Goal: Information Seeking & Learning: Find specific fact

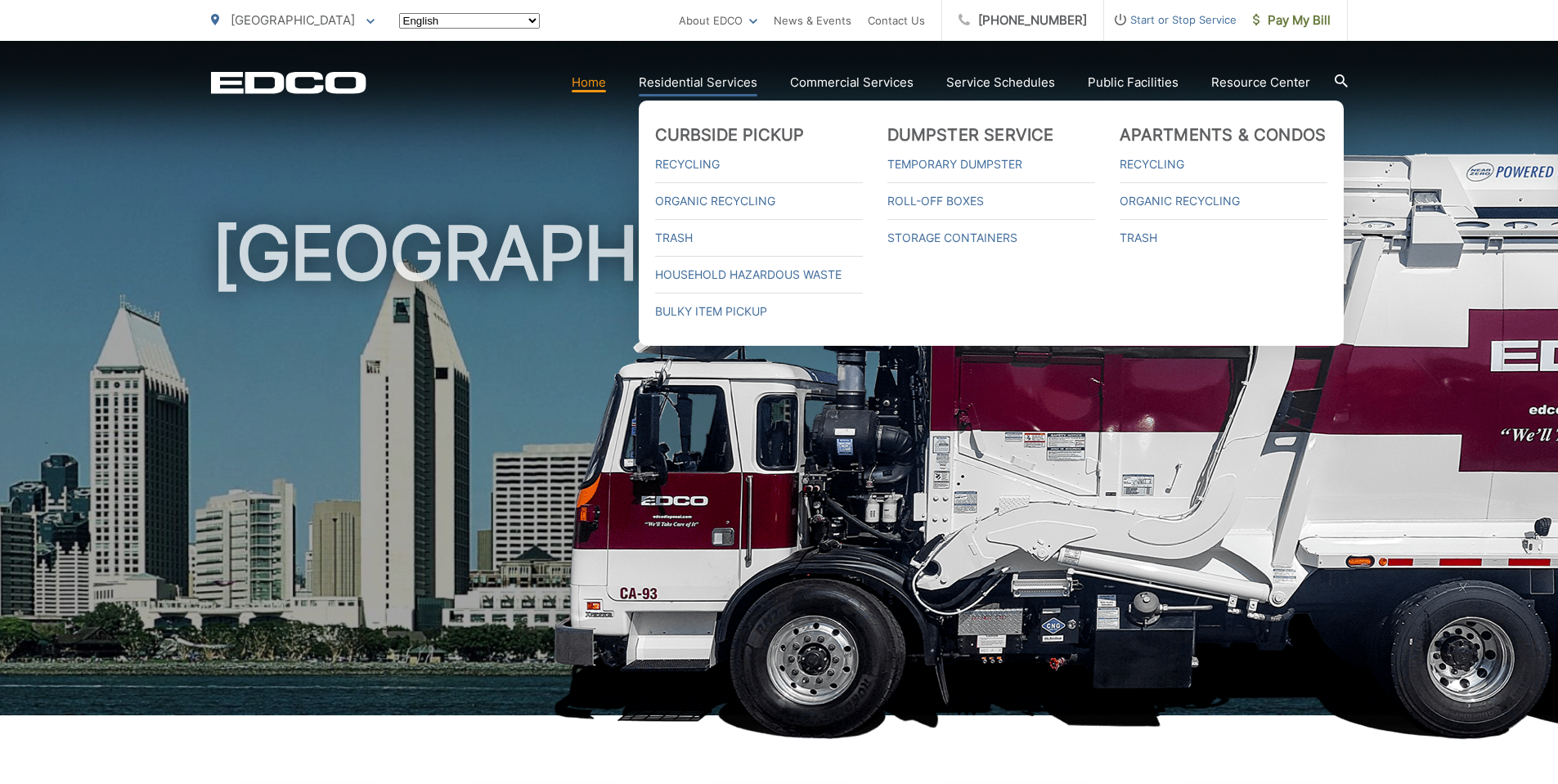
click at [713, 76] on link "Residential Services" at bounding box center [697, 82] width 118 height 19
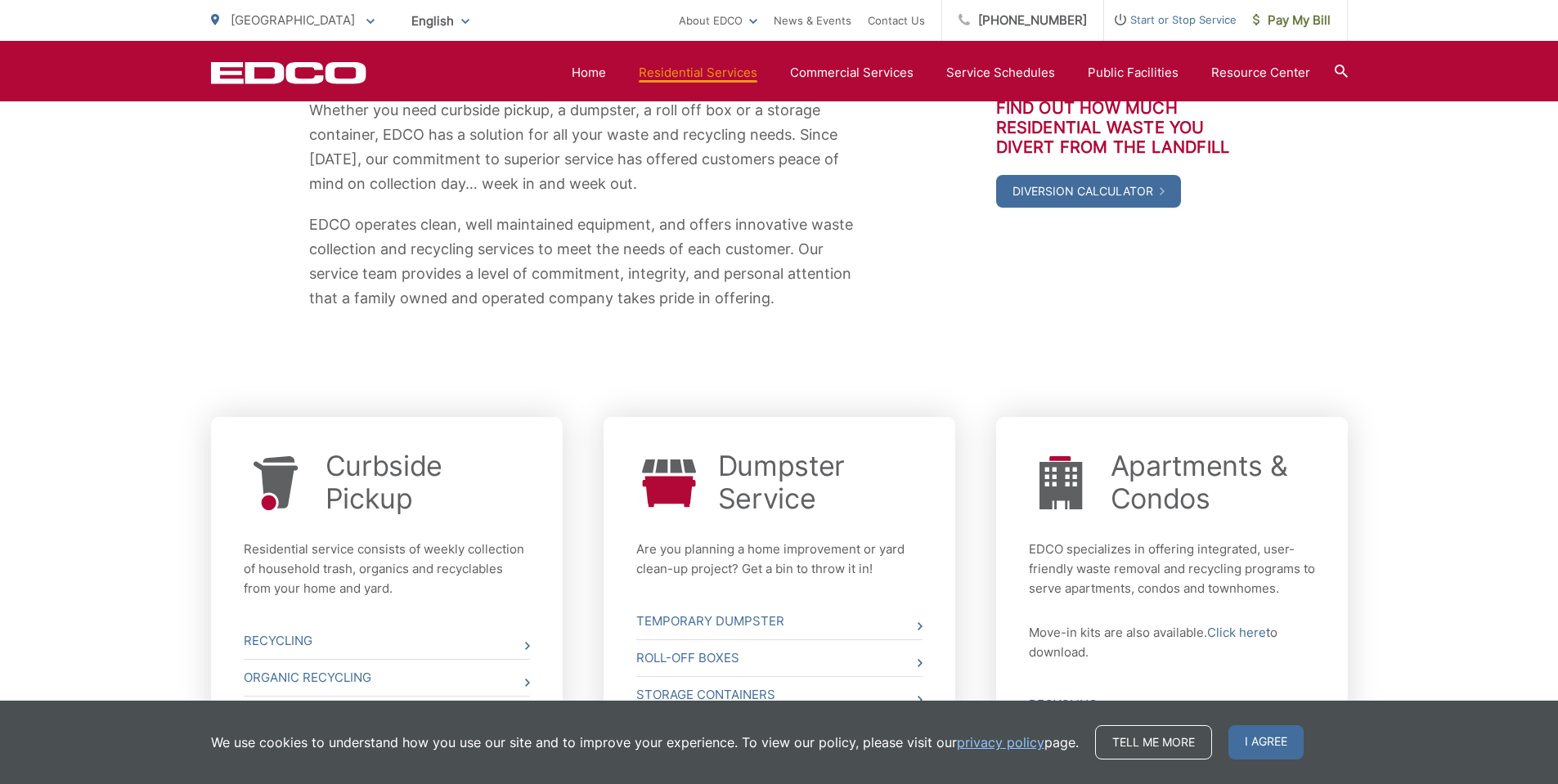
scroll to position [572, 0]
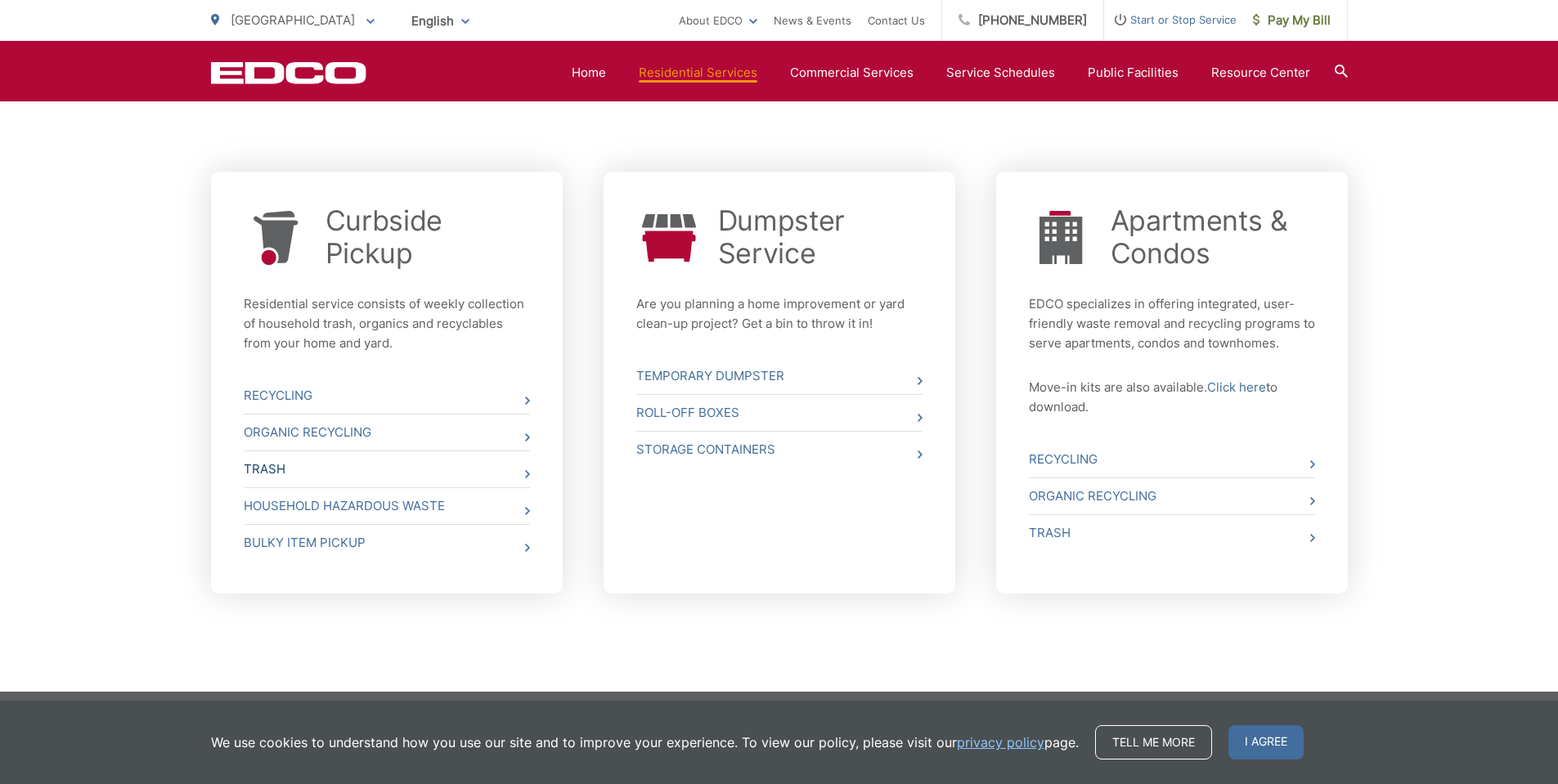
click at [446, 463] on link "Trash" at bounding box center [387, 469] width 286 height 36
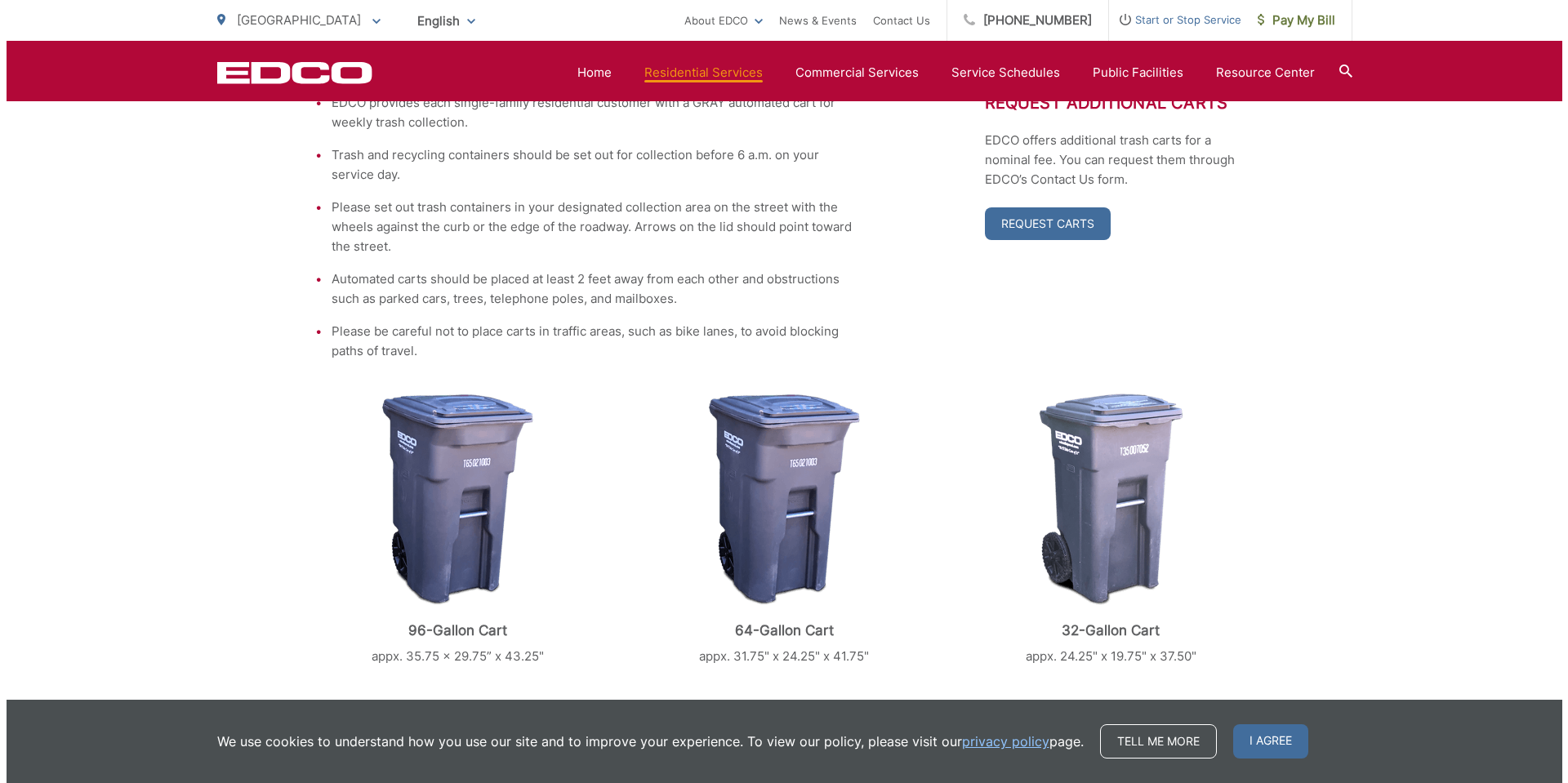
scroll to position [715, 0]
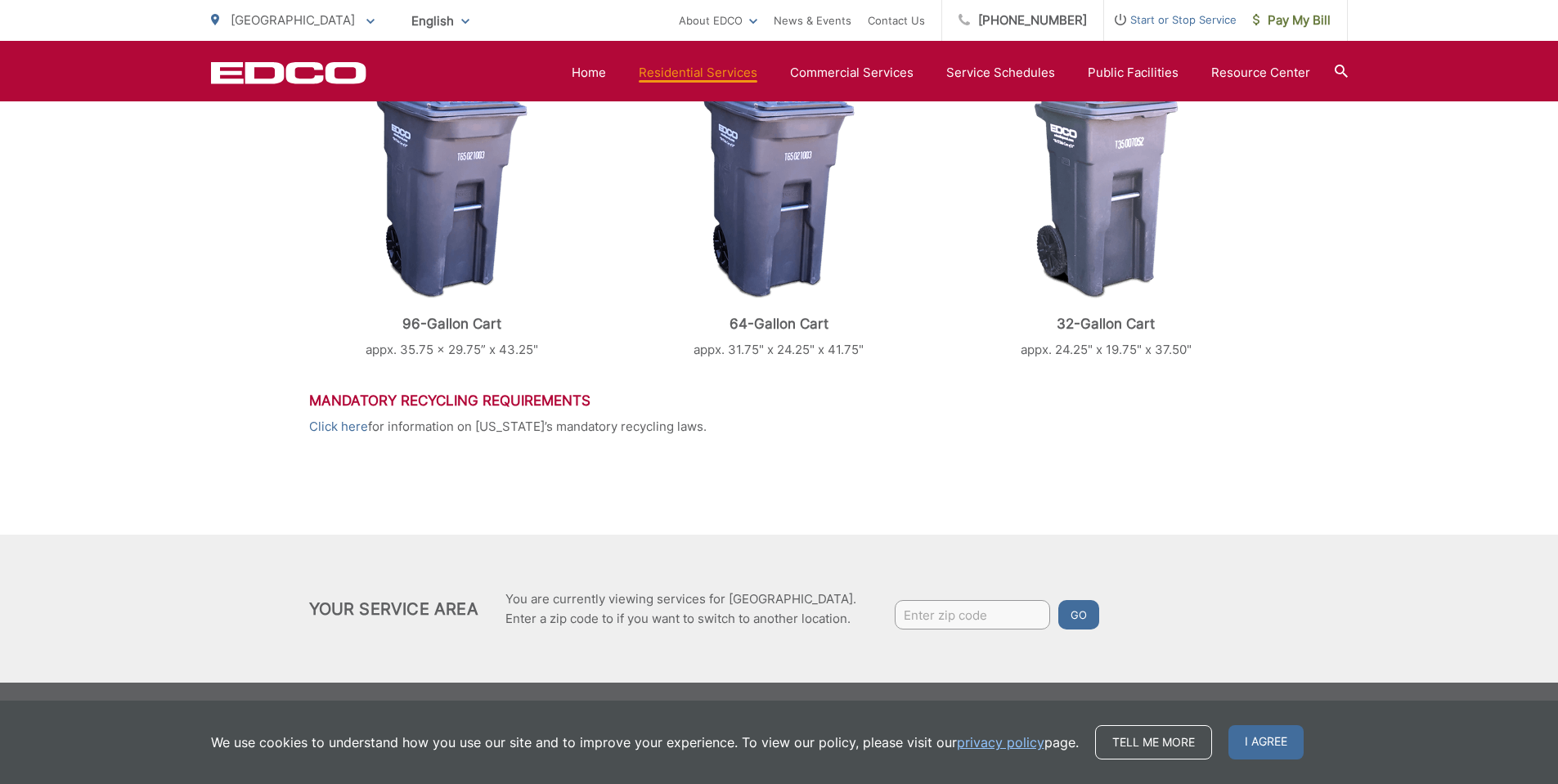
click at [967, 613] on input "Enter zip code" at bounding box center [972, 615] width 156 height 29
type input "92027"
click at [1074, 614] on button "Go" at bounding box center [1079, 615] width 41 height 29
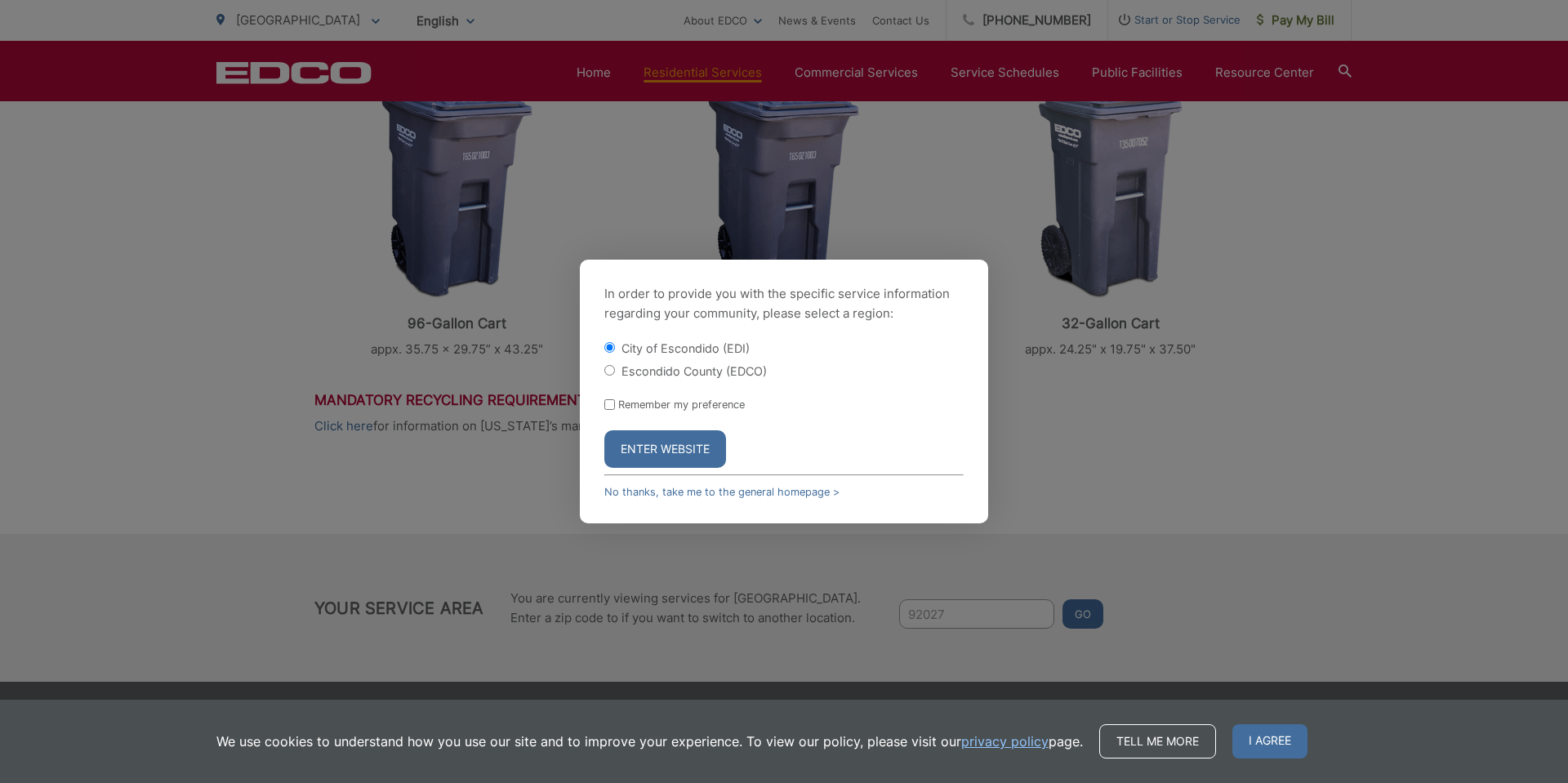
click at [643, 446] on button "Enter Website" at bounding box center [664, 448] width 122 height 38
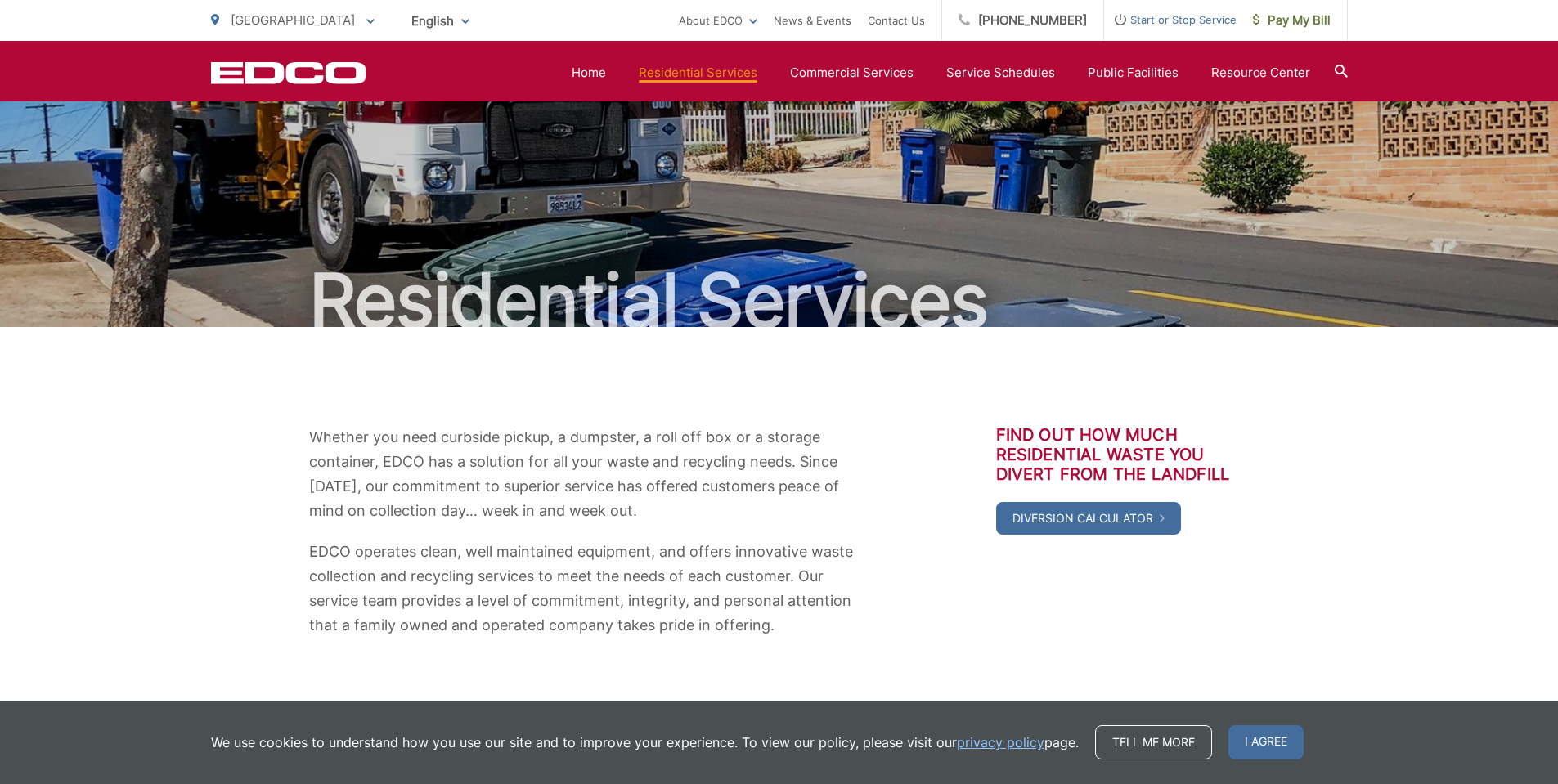
scroll to position [568, 0]
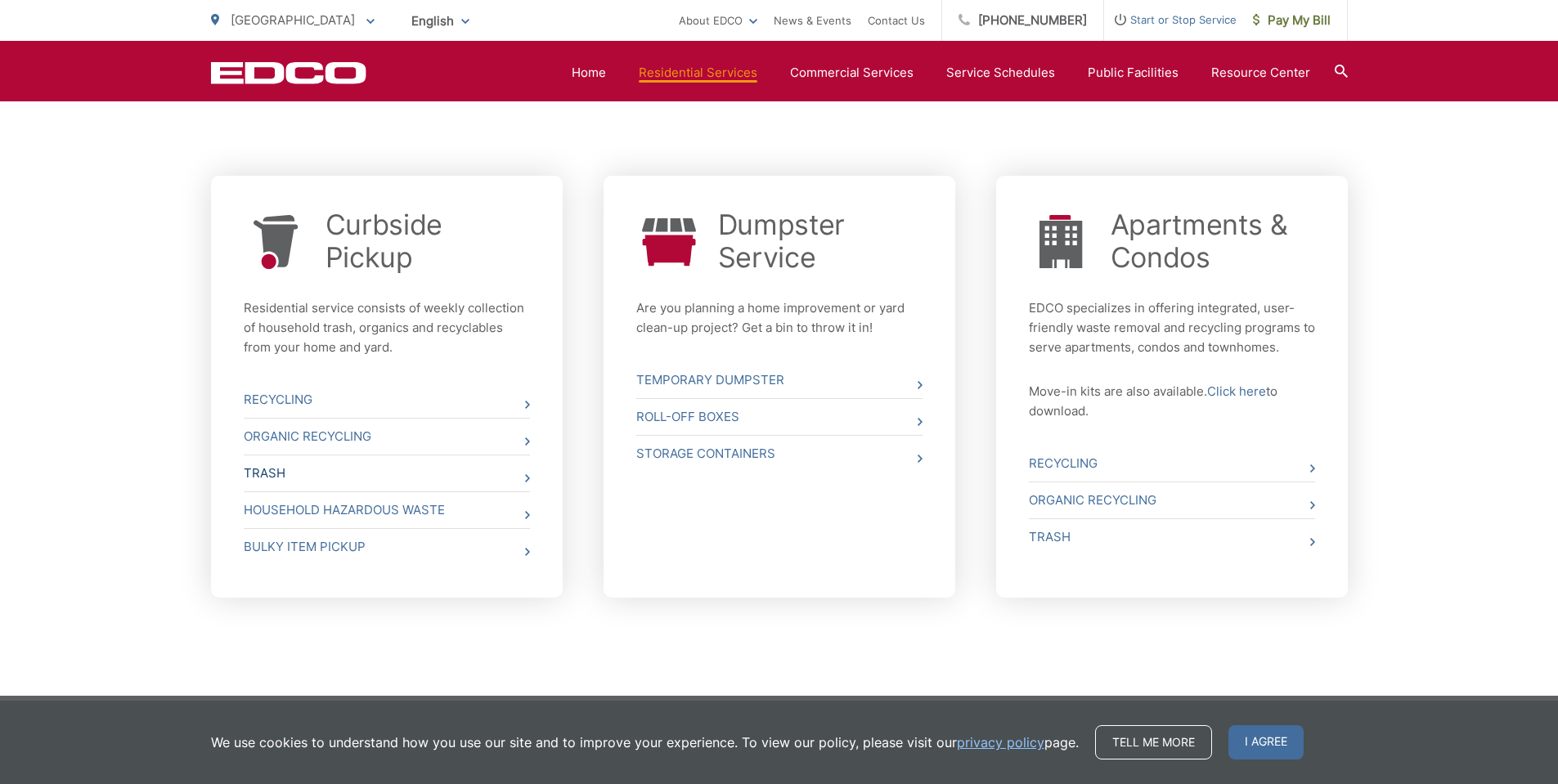
click at [292, 474] on link "Trash" at bounding box center [387, 473] width 286 height 36
click at [286, 467] on link "Trash" at bounding box center [387, 473] width 286 height 36
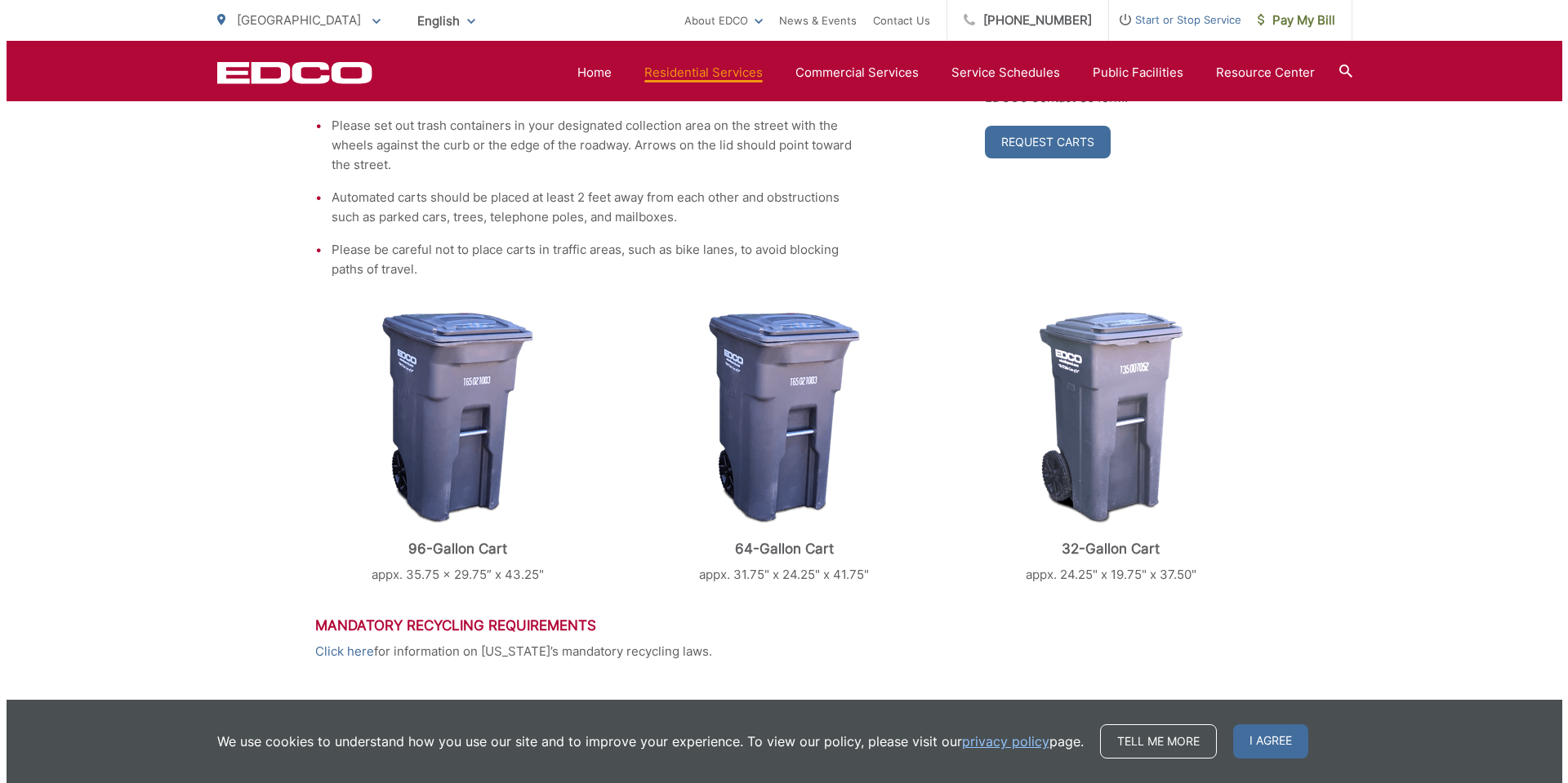
scroll to position [715, 0]
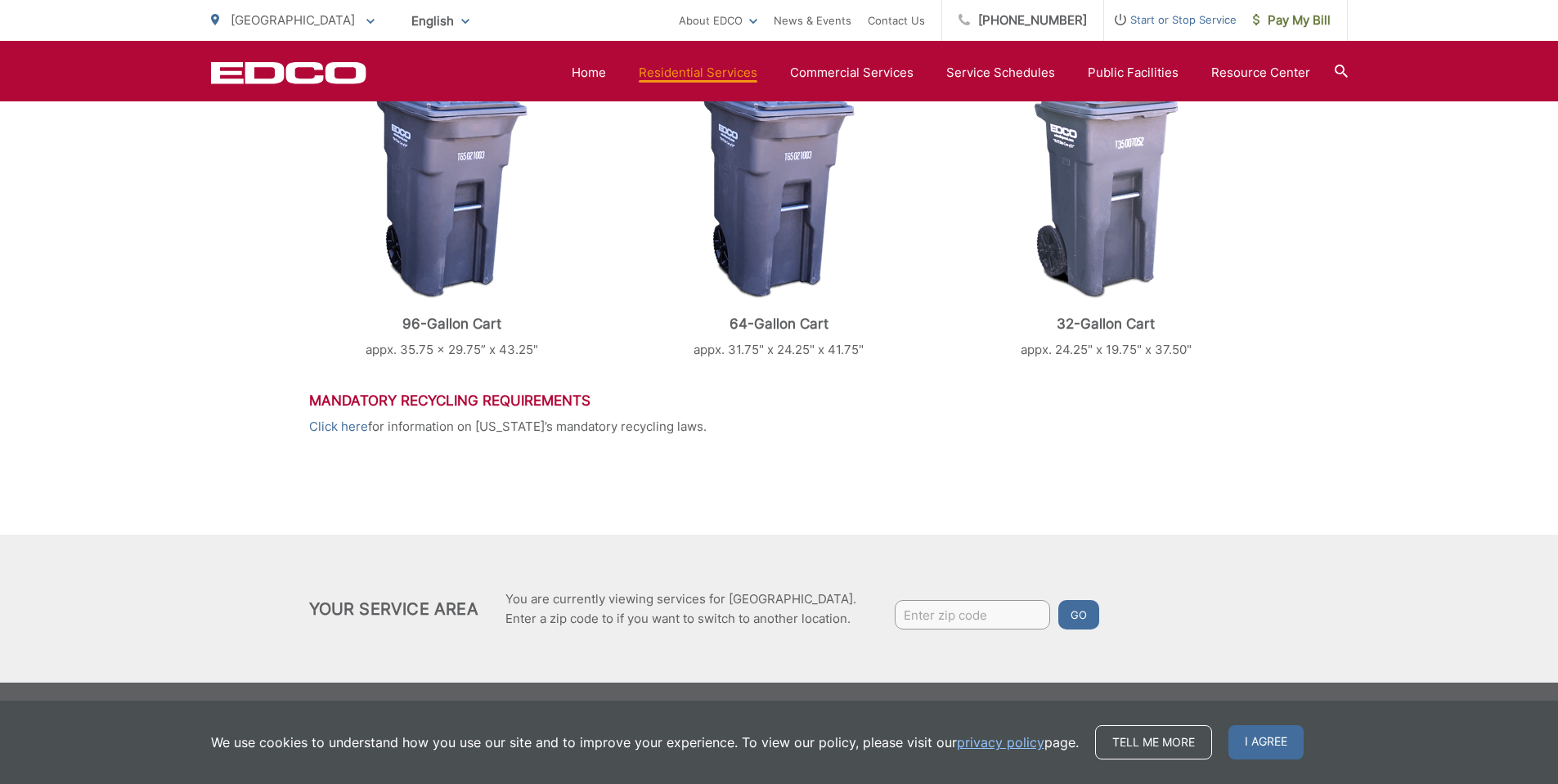
click at [1006, 618] on input "Enter zip code" at bounding box center [972, 615] width 156 height 29
type input "92027"
click at [1065, 615] on button "Go" at bounding box center [1079, 615] width 41 height 29
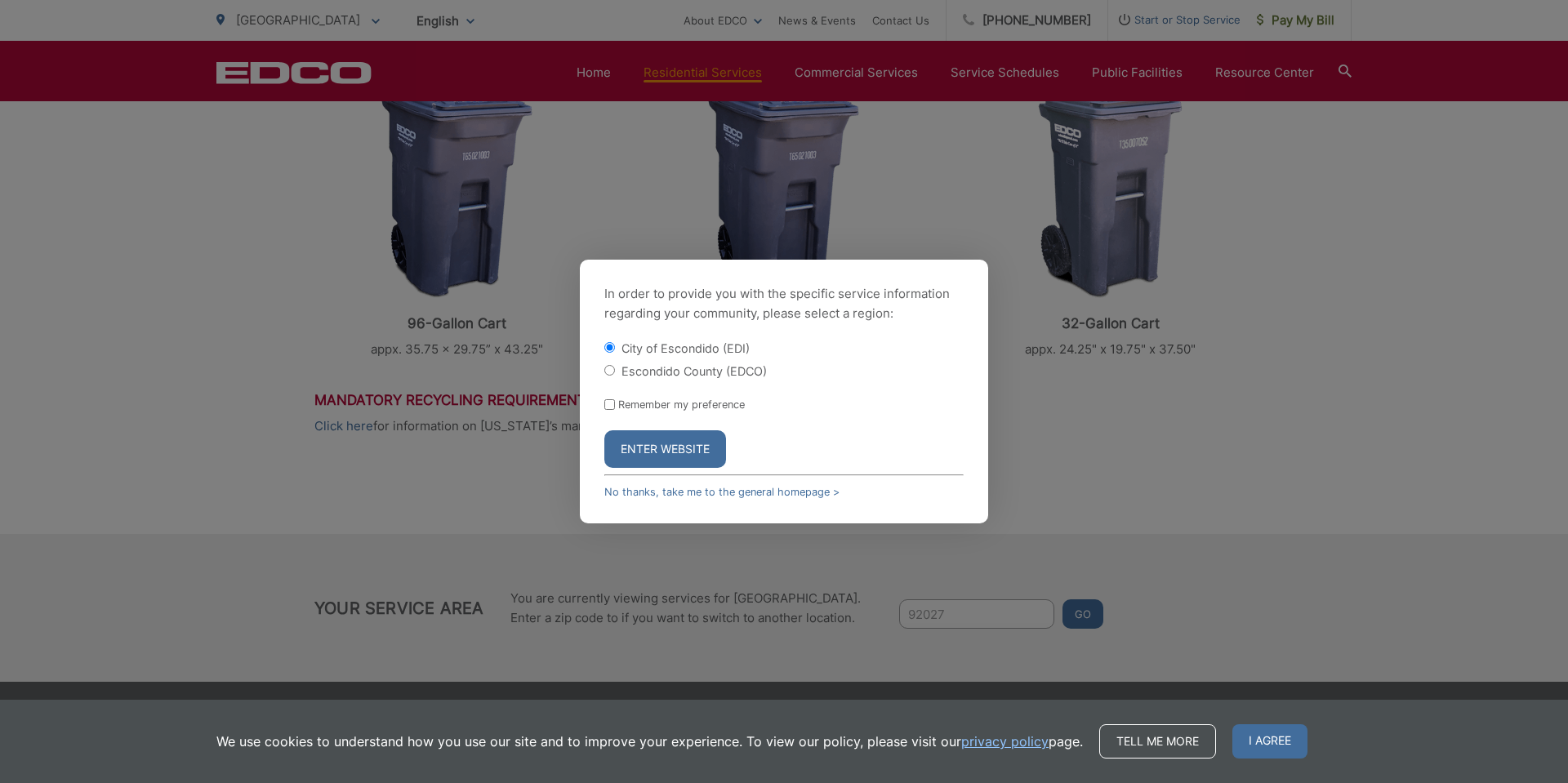
click at [650, 373] on label "Escondido County (EDCO)" at bounding box center [693, 370] width 145 height 14
click at [615, 373] on input "Escondido County (EDCO)" at bounding box center [609, 370] width 11 height 11
radio input "true"
click at [672, 452] on button "Enter Website" at bounding box center [664, 448] width 122 height 38
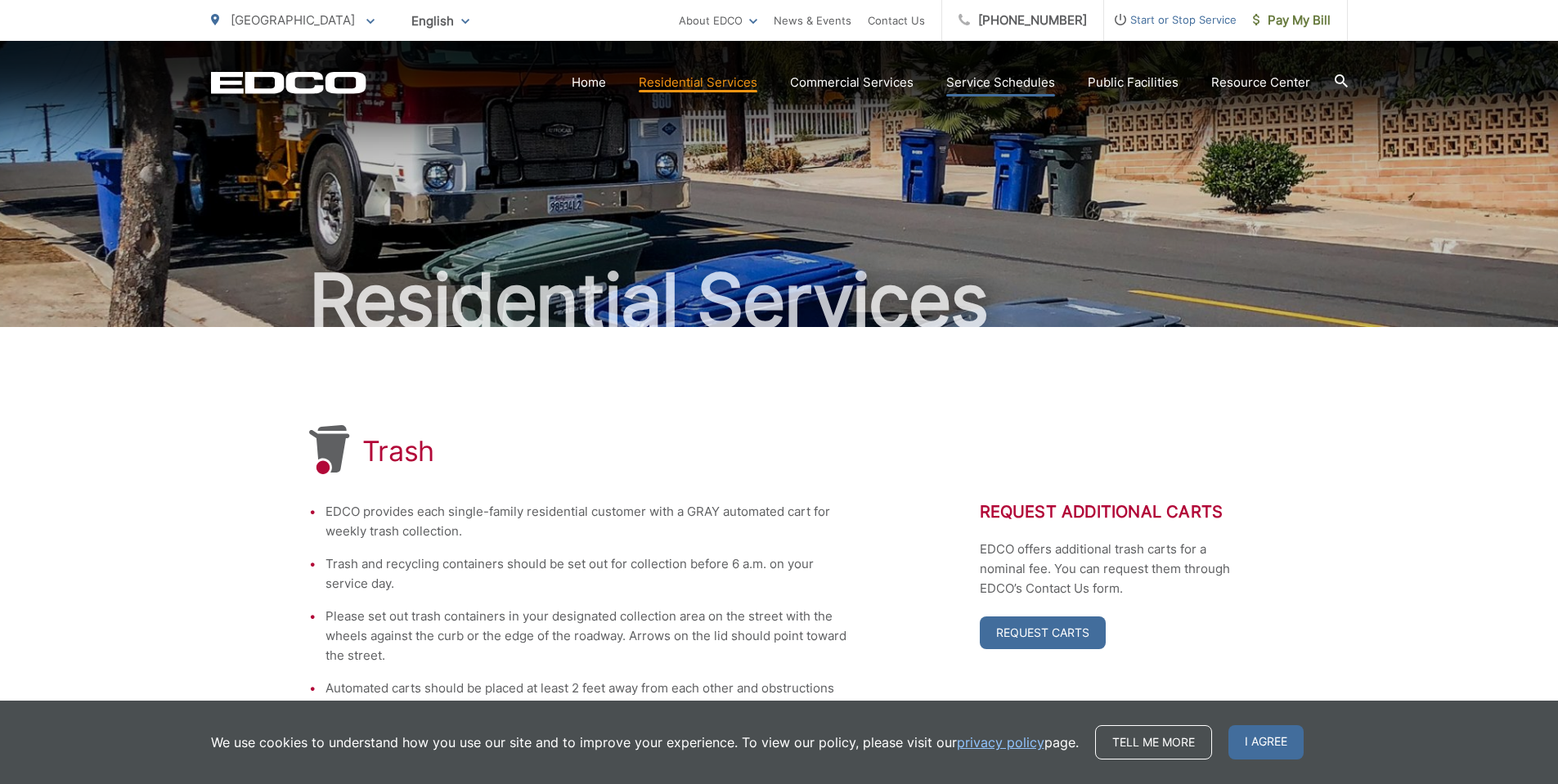
click at [998, 82] on link "Service Schedules" at bounding box center [1001, 82] width 109 height 19
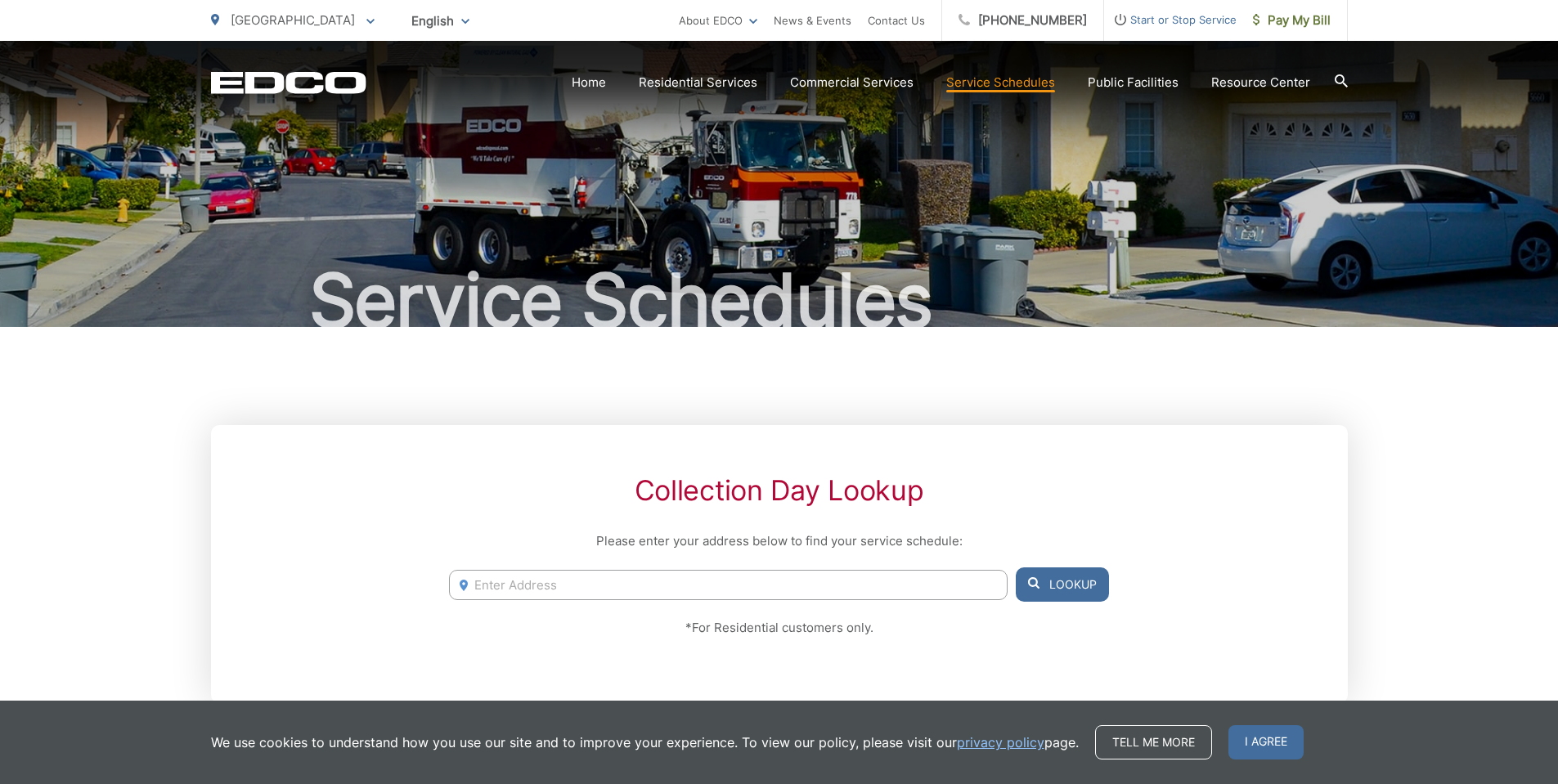
click at [620, 591] on input "Enter Address" at bounding box center [728, 584] width 558 height 30
type input "3206 Meadow Creek Ln, Escondido, CA 92027"
click at [1079, 588] on button "Lookup" at bounding box center [1063, 583] width 93 height 34
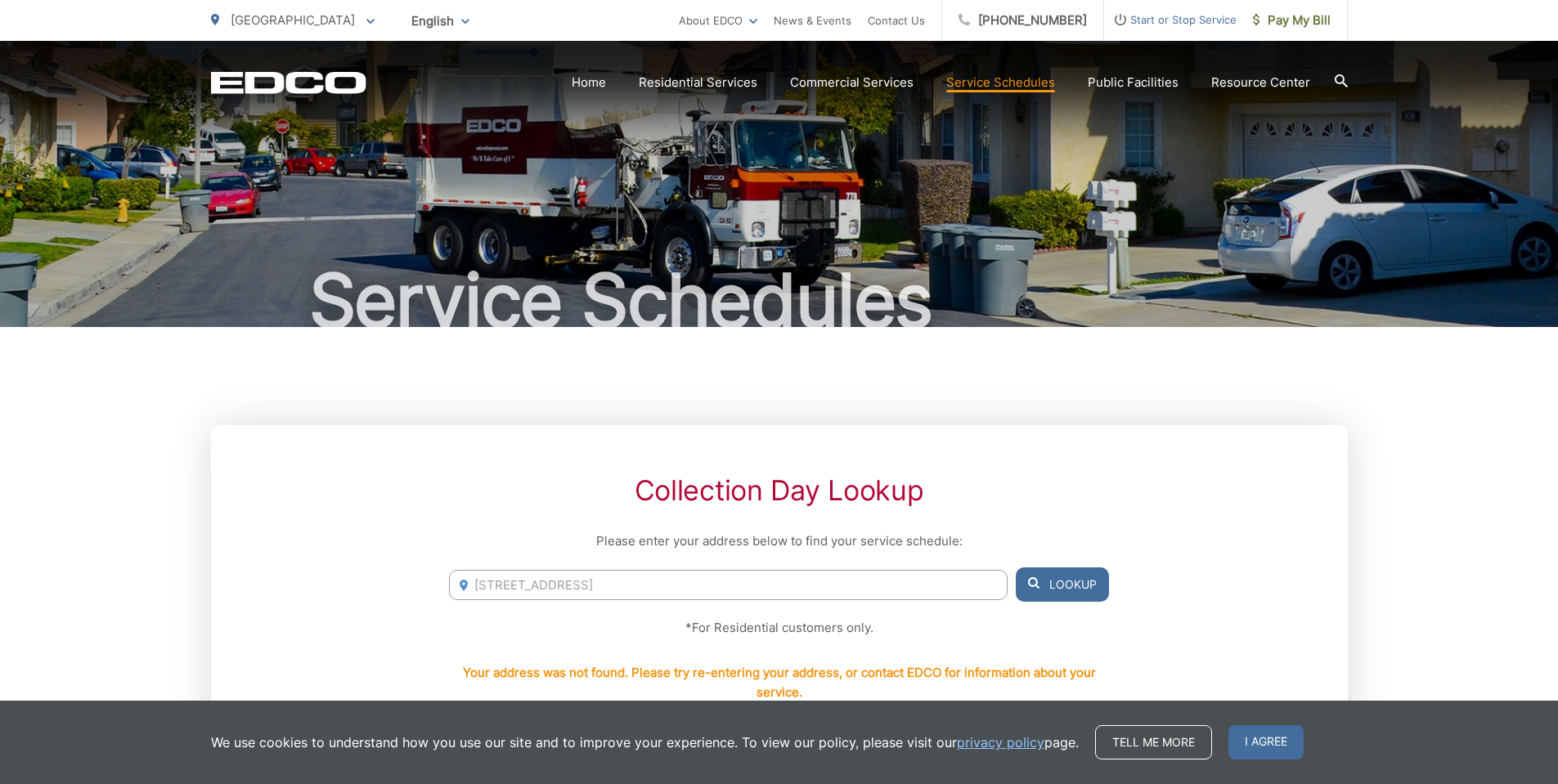
scroll to position [164, 0]
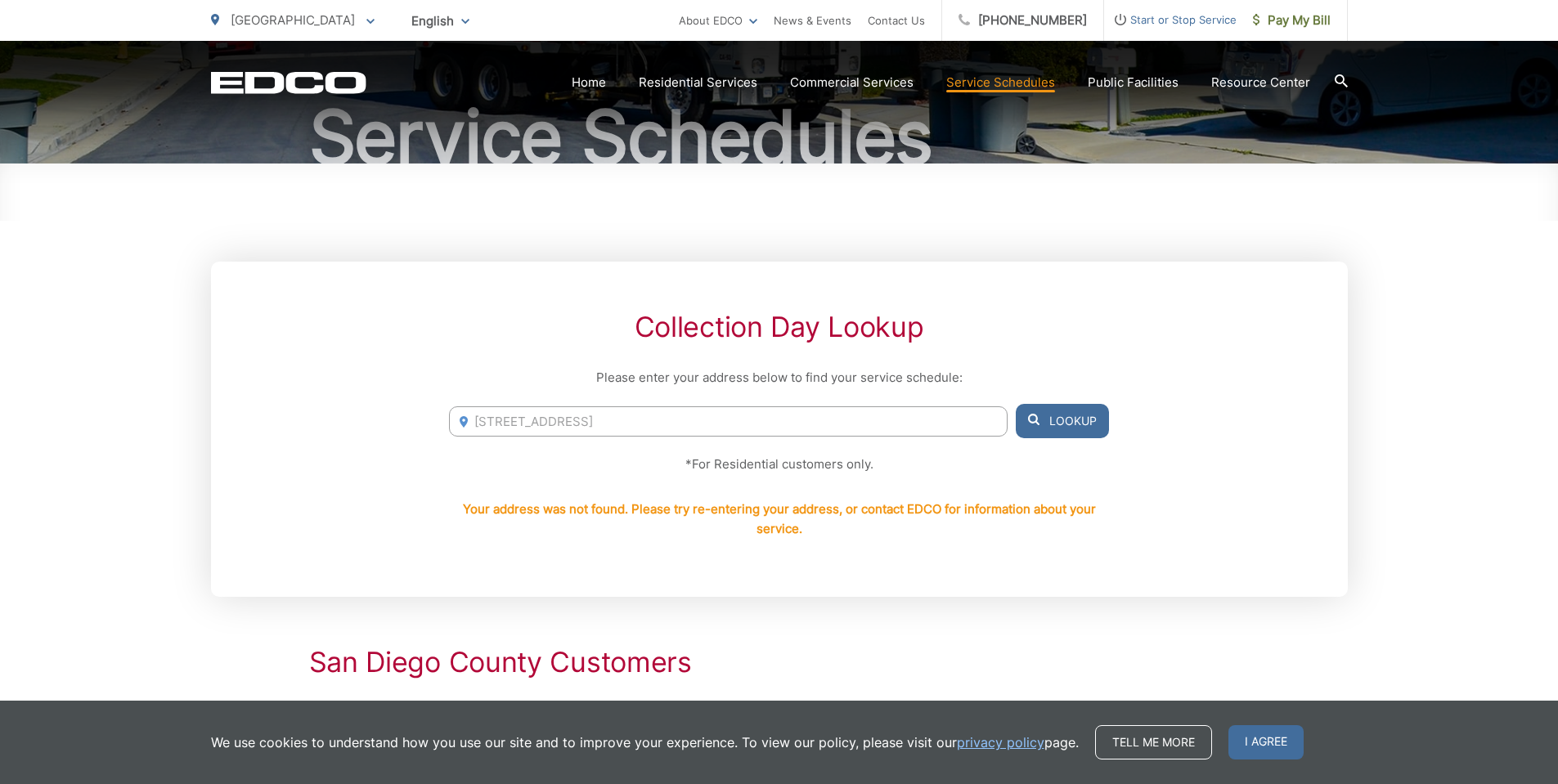
drag, startPoint x: 862, startPoint y: 418, endPoint x: 361, endPoint y: 419, distance: 501.0
click at [361, 419] on div "Collection Day Lookup Please enter your address below to find your service sche…" at bounding box center [779, 430] width 1137 height 335
click at [663, 417] on input "Enter Address" at bounding box center [728, 421] width 558 height 30
paste input "3206 Meadow Creek Ln, Escondido, CA 92027"
type input "3206 Meadow Creek Ln, Escondido, CA 92027"
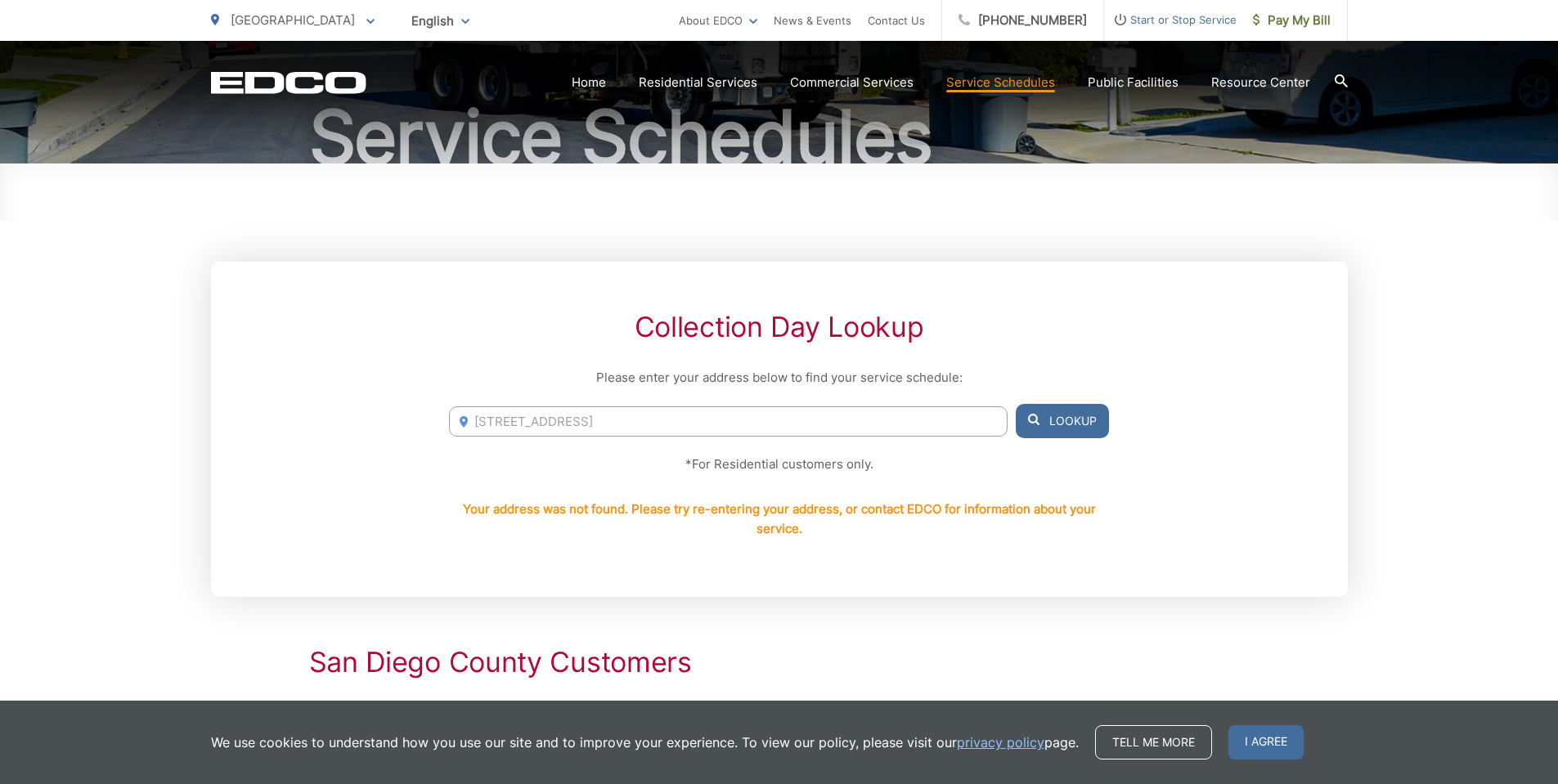
click at [1038, 423] on icon at bounding box center [1034, 419] width 11 height 11
click at [790, 414] on input "3206 Meadow Creek Ln, Escondido, CA 92027" at bounding box center [728, 421] width 558 height 30
drag, startPoint x: 869, startPoint y: 421, endPoint x: 298, endPoint y: 430, distance: 571.1
click at [277, 415] on div "Collection Day Lookup Please enter your address below to find your service sche…" at bounding box center [779, 430] width 1137 height 335
click at [637, 429] on input "3206 Meadow Creek Ln, Escondido, CA 92027" at bounding box center [728, 421] width 558 height 30
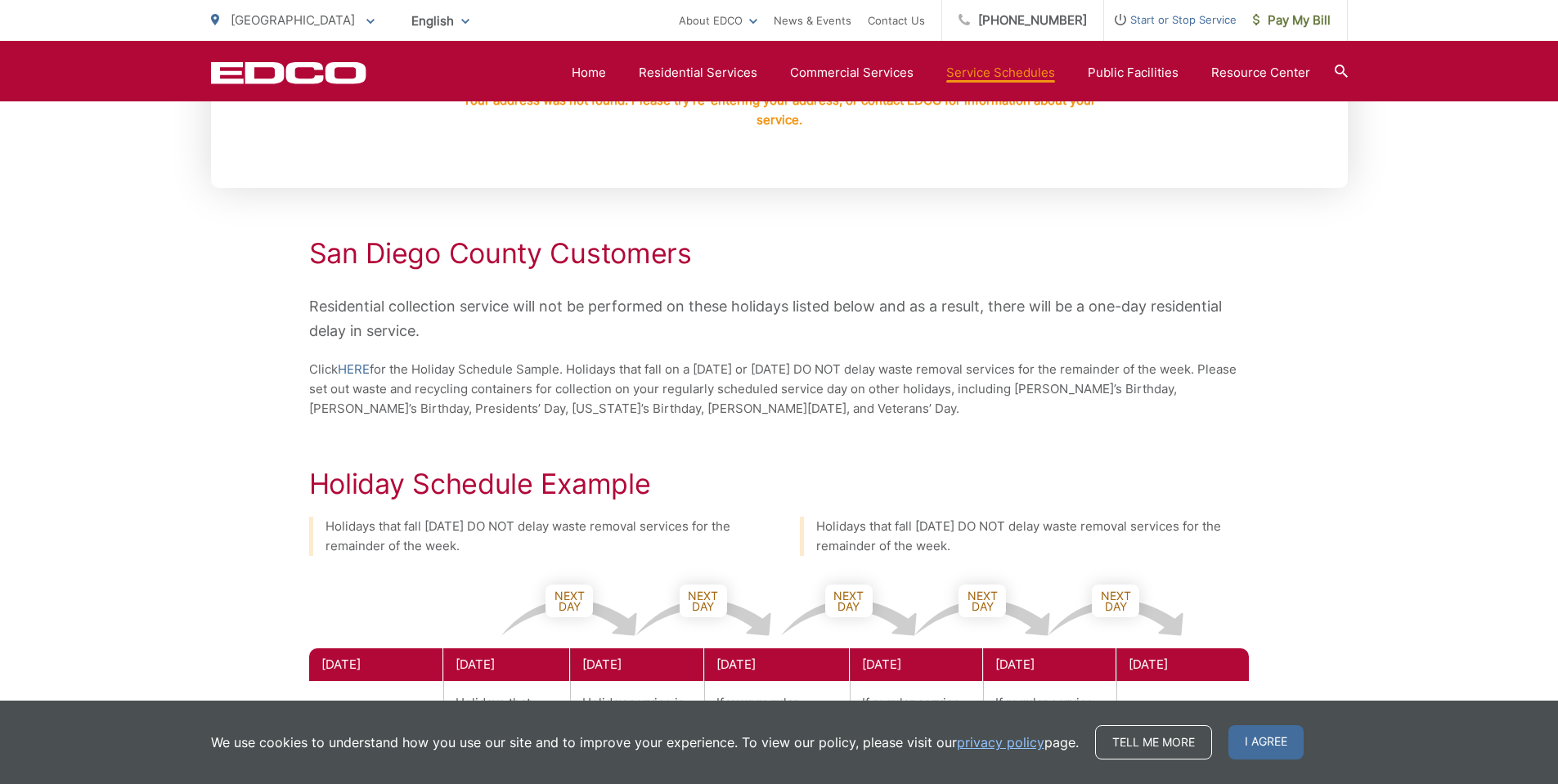
scroll to position [0, 0]
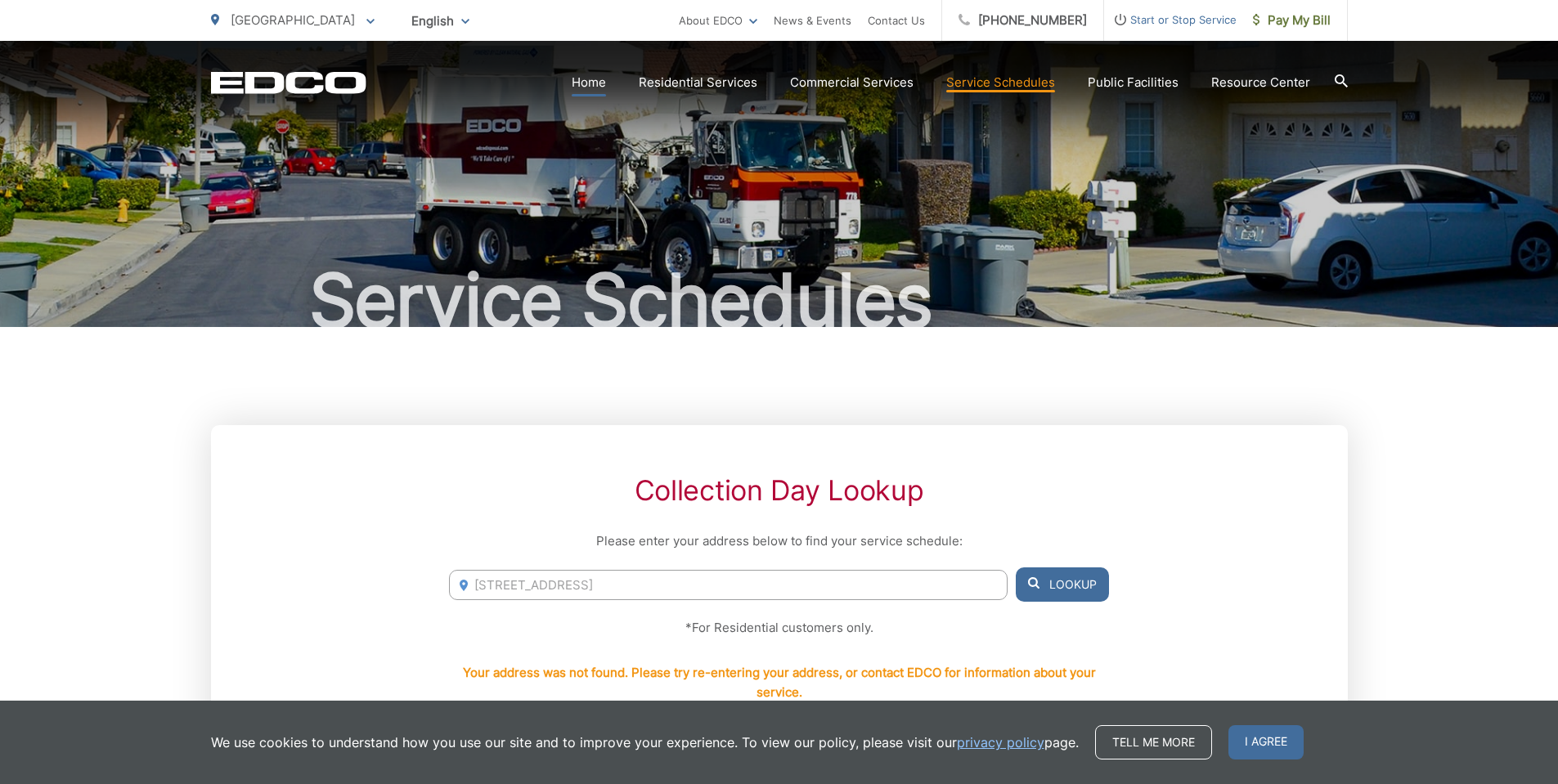
click at [587, 77] on link "Home" at bounding box center [588, 82] width 34 height 19
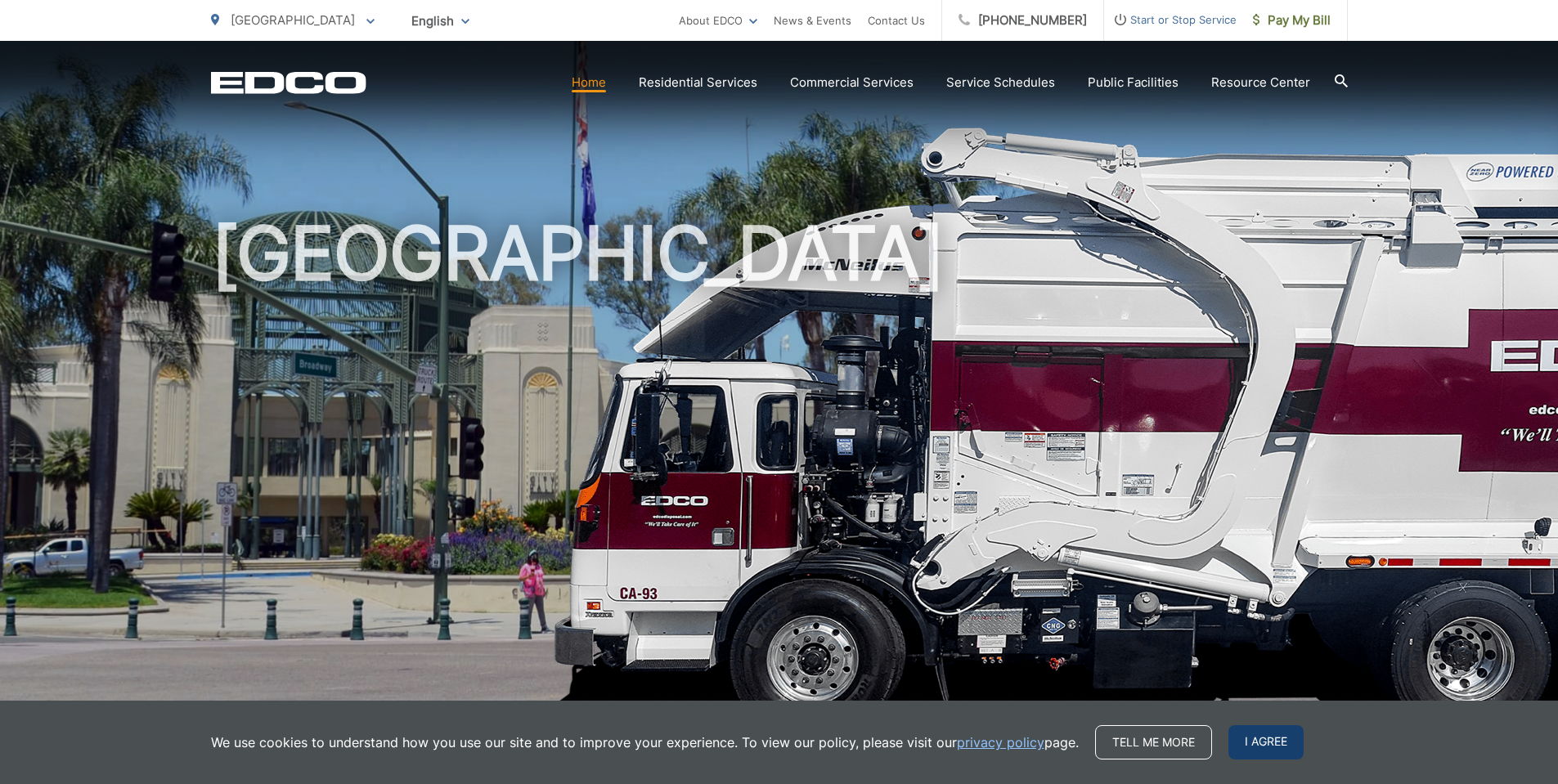
click at [1267, 746] on span "I agree" at bounding box center [1267, 742] width 75 height 34
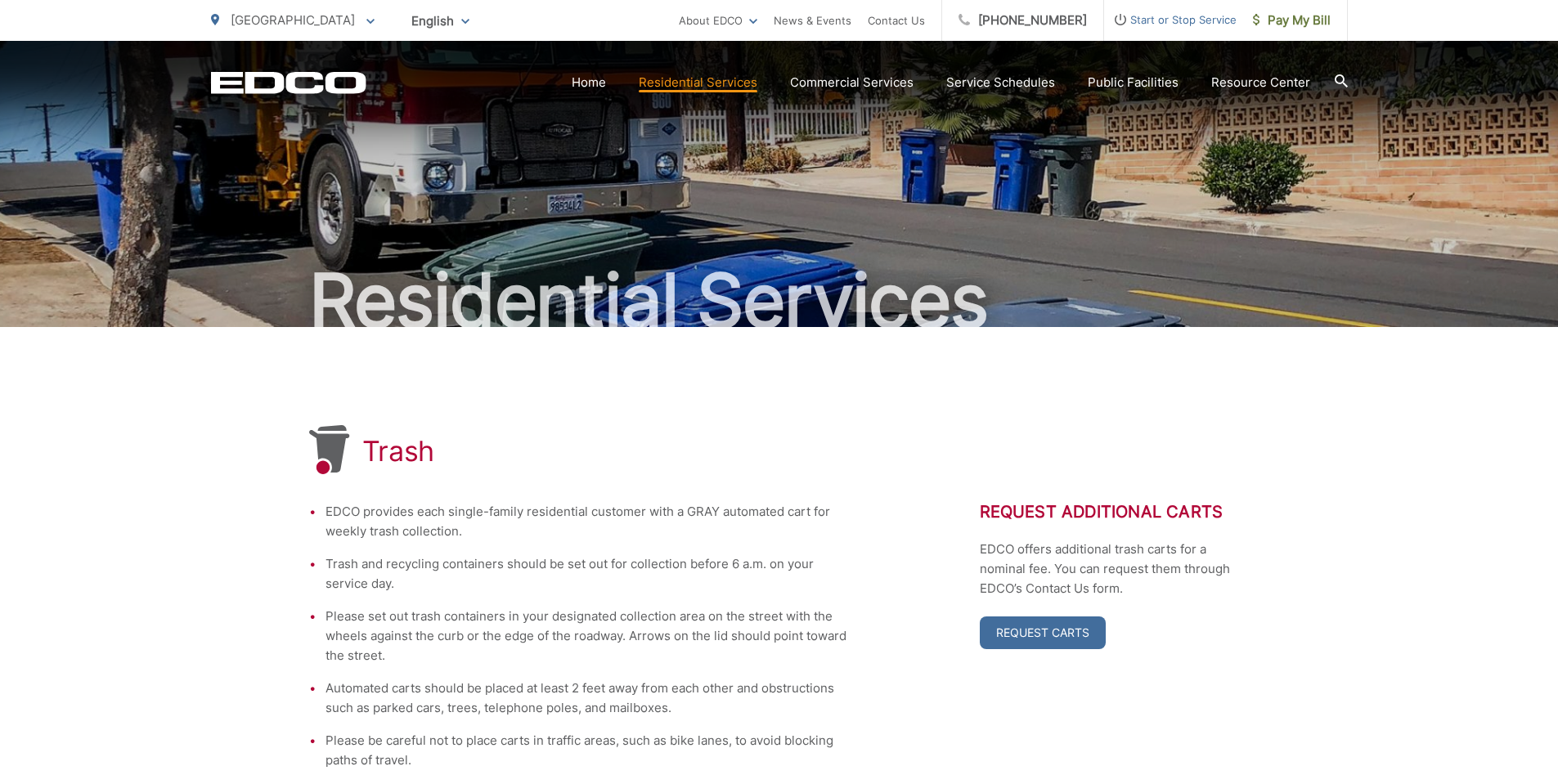
scroll to position [491, 0]
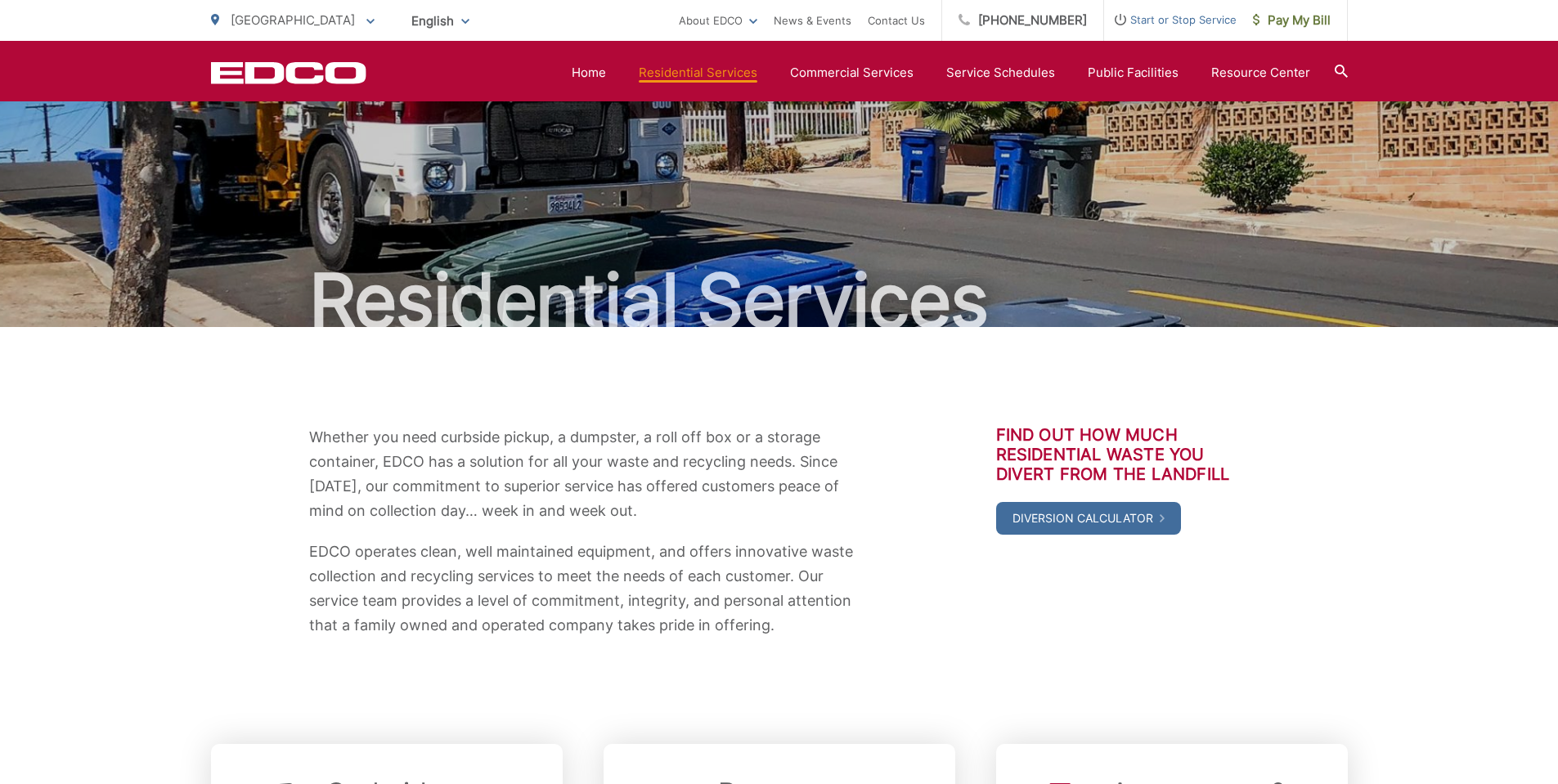
scroll to position [565, 0]
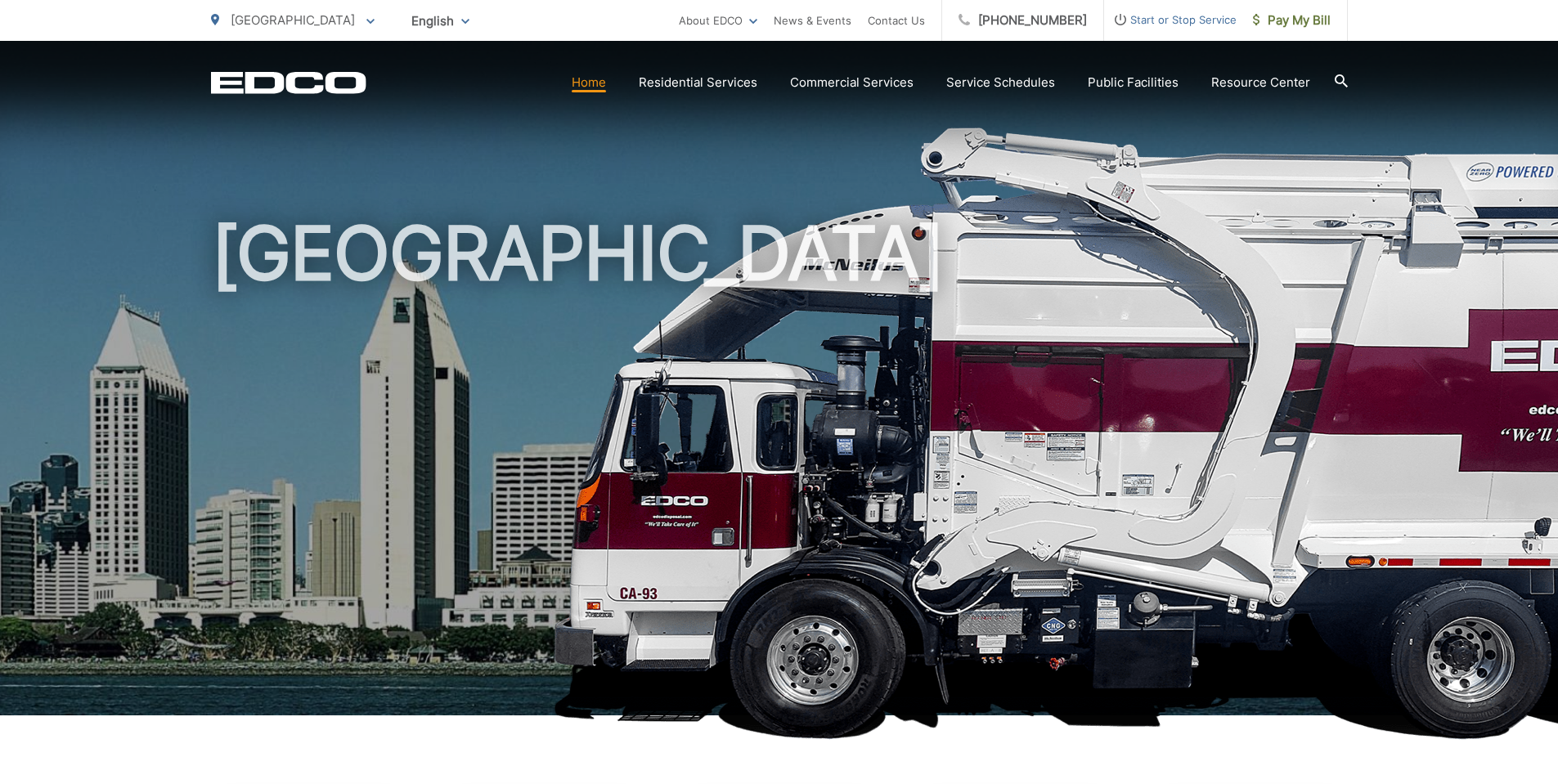
click at [606, 80] on link "Home" at bounding box center [588, 82] width 34 height 19
click at [274, 18] on span "[GEOGRAPHIC_DATA]" at bounding box center [293, 19] width 125 height 16
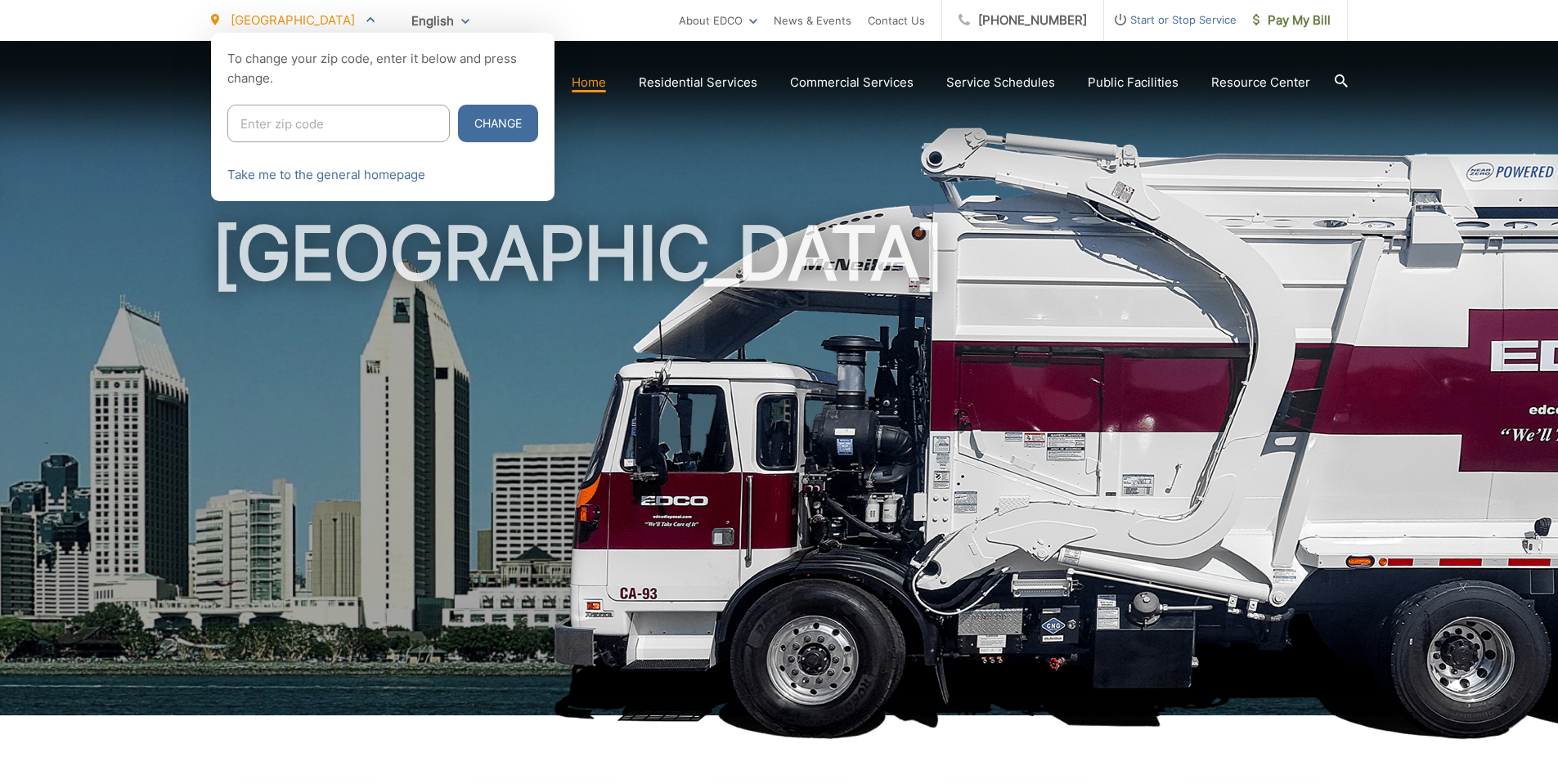
click at [331, 116] on input "Enter zip code" at bounding box center [338, 123] width 223 height 38
type input "92027"
click at [458, 104] on button "Change" at bounding box center [498, 123] width 80 height 38
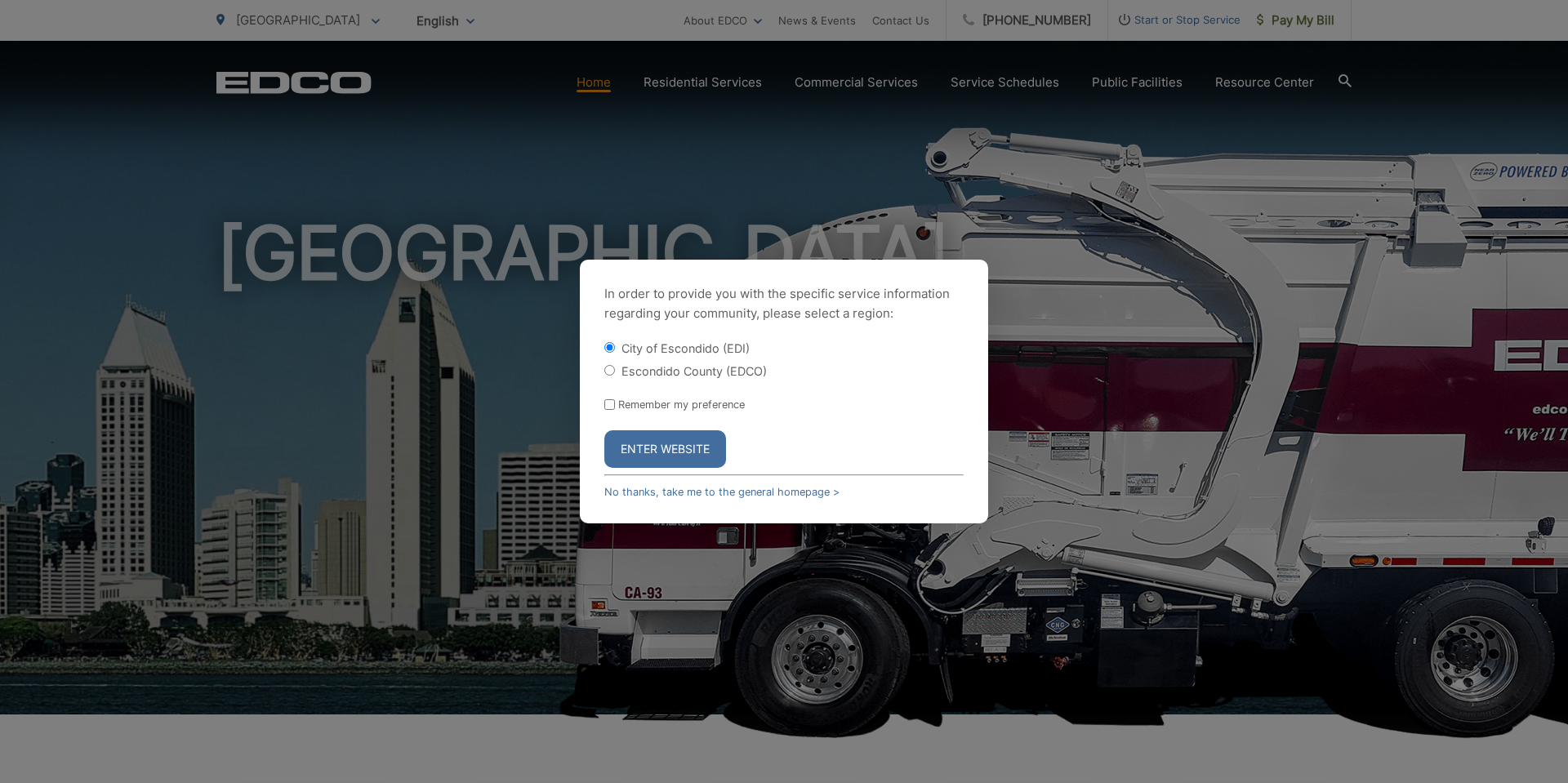
click at [658, 444] on button "Enter Website" at bounding box center [664, 448] width 122 height 38
